Goal: Task Accomplishment & Management: Complete application form

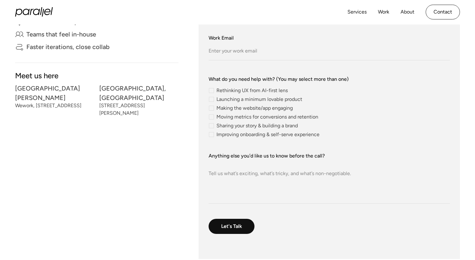
scroll to position [173, 0]
click at [238, 108] on span "Making the website/app engaging" at bounding box center [254, 108] width 76 height 4
click at [213, 108] on input "Making the website/app engaging" at bounding box center [211, 108] width 4 height 4
click at [238, 108] on span "Making the website/app engaging" at bounding box center [254, 108] width 76 height 4
click at [213, 108] on input "Making the website/app engaging" at bounding box center [211, 108] width 4 height 4
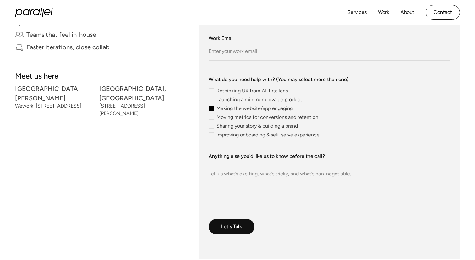
checkbox input "false"
click at [238, 99] on span "Launching a minimum lovable product" at bounding box center [259, 100] width 86 height 4
click at [213, 99] on input "Launching a minimum lovable product" at bounding box center [211, 99] width 4 height 4
checkbox input "true"
click at [238, 89] on span "Rethinking UX from AI-first lens" at bounding box center [251, 91] width 71 height 4
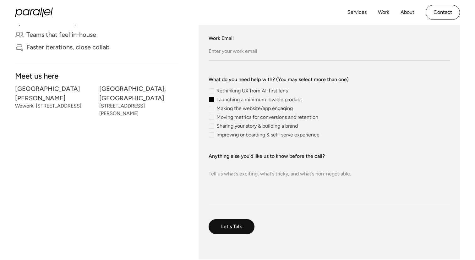
click at [213, 89] on input "Rethinking UX from AI-first lens" at bounding box center [211, 91] width 4 height 4
checkbox input "true"
click at [238, 119] on span "Moving metrics for conversions and retention" at bounding box center [267, 117] width 102 height 4
click at [213, 119] on input "Moving metrics for conversions and retention" at bounding box center [211, 117] width 4 height 4
checkbox input "true"
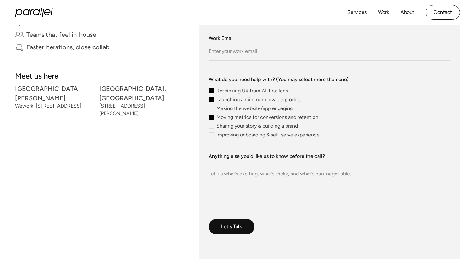
click at [238, 133] on span "Improving onboarding & self-serve experience" at bounding box center [267, 135] width 103 height 4
click at [213, 133] on input "Improving onboarding & self-serve experience" at bounding box center [211, 135] width 4 height 4
checkbox input "true"
click at [239, 126] on span "Sharing your story & building a brand" at bounding box center [256, 126] width 81 height 4
click at [213, 126] on input "Sharing your story & building a brand" at bounding box center [211, 126] width 4 height 4
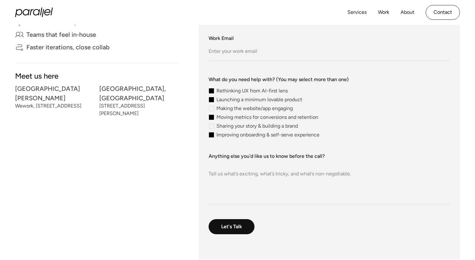
checkbox input "true"
click at [242, 110] on span "Making the website/app engaging" at bounding box center [254, 108] width 76 height 4
click at [213, 110] on input "Making the website/app engaging" at bounding box center [211, 108] width 4 height 4
checkbox input "true"
click at [236, 172] on textarea "Anything else you’d like us to know before the call?" at bounding box center [329, 182] width 241 height 44
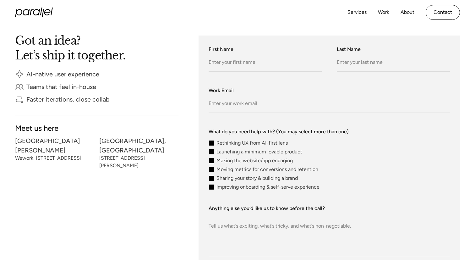
scroll to position [119, 0]
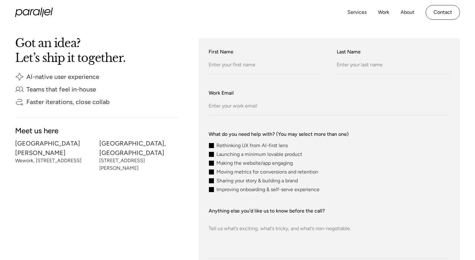
click at [222, 144] on span "Rethinking UX from AI-first lens" at bounding box center [251, 146] width 71 height 4
click at [213, 143] on input "Rethinking UX from AI-first lens" at bounding box center [211, 145] width 4 height 4
checkbox input "false"
click at [226, 165] on span "Making the website/app engaging" at bounding box center [254, 163] width 76 height 4
click at [213, 165] on input "Making the website/app engaging" at bounding box center [211, 163] width 4 height 4
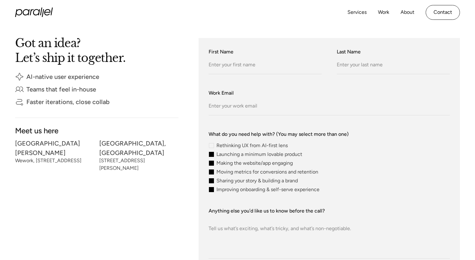
checkbox input "false"
click at [226, 173] on span "Moving metrics for conversions and retention" at bounding box center [267, 172] width 102 height 4
click at [213, 173] on input "Moving metrics for conversions and retention" at bounding box center [211, 172] width 4 height 4
checkbox input "false"
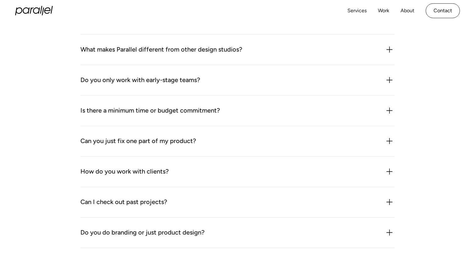
scroll to position [467, 0]
